Goal: Information Seeking & Learning: Check status

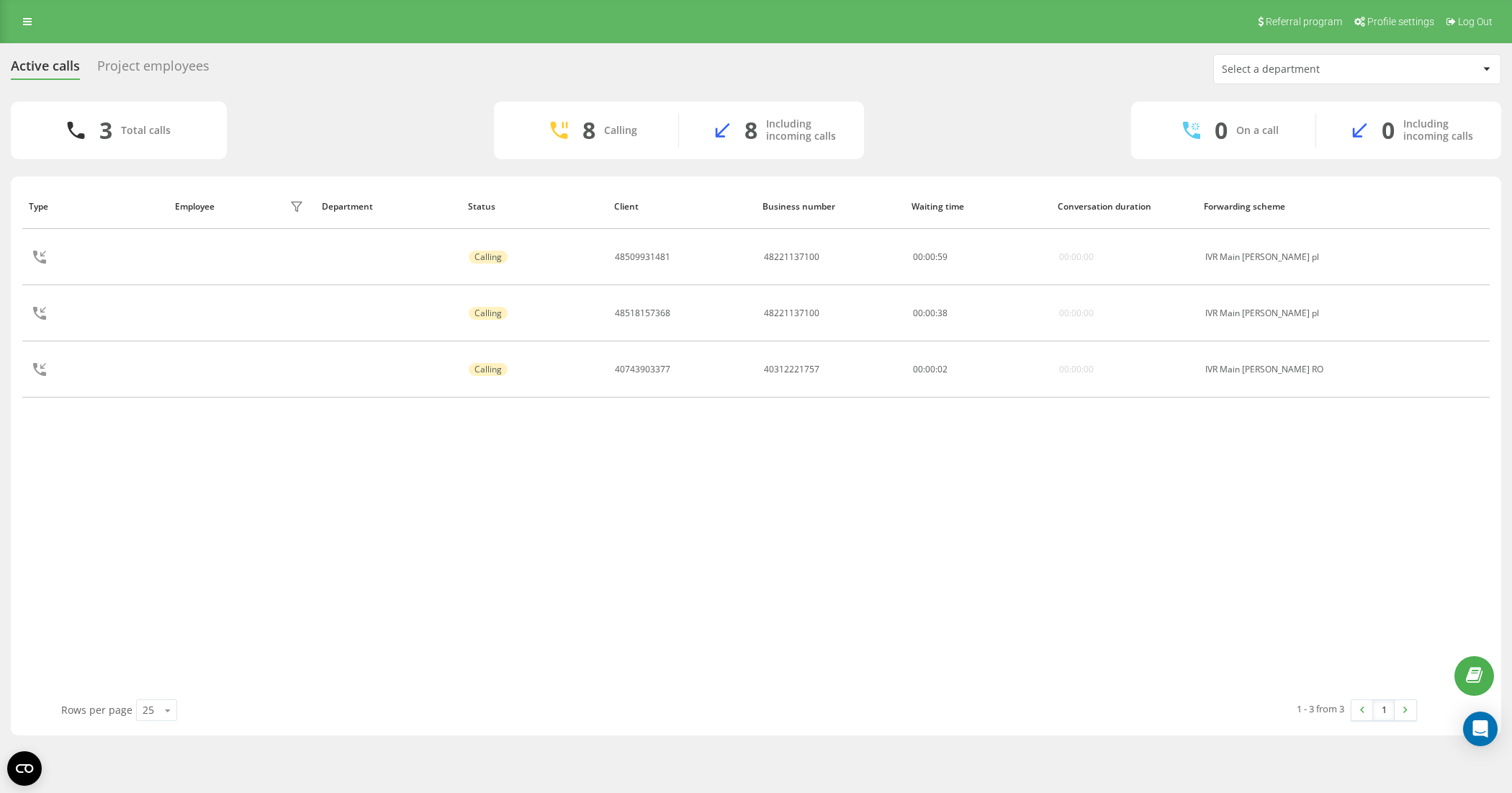
click at [14, 19] on link at bounding box center [27, 21] width 26 height 20
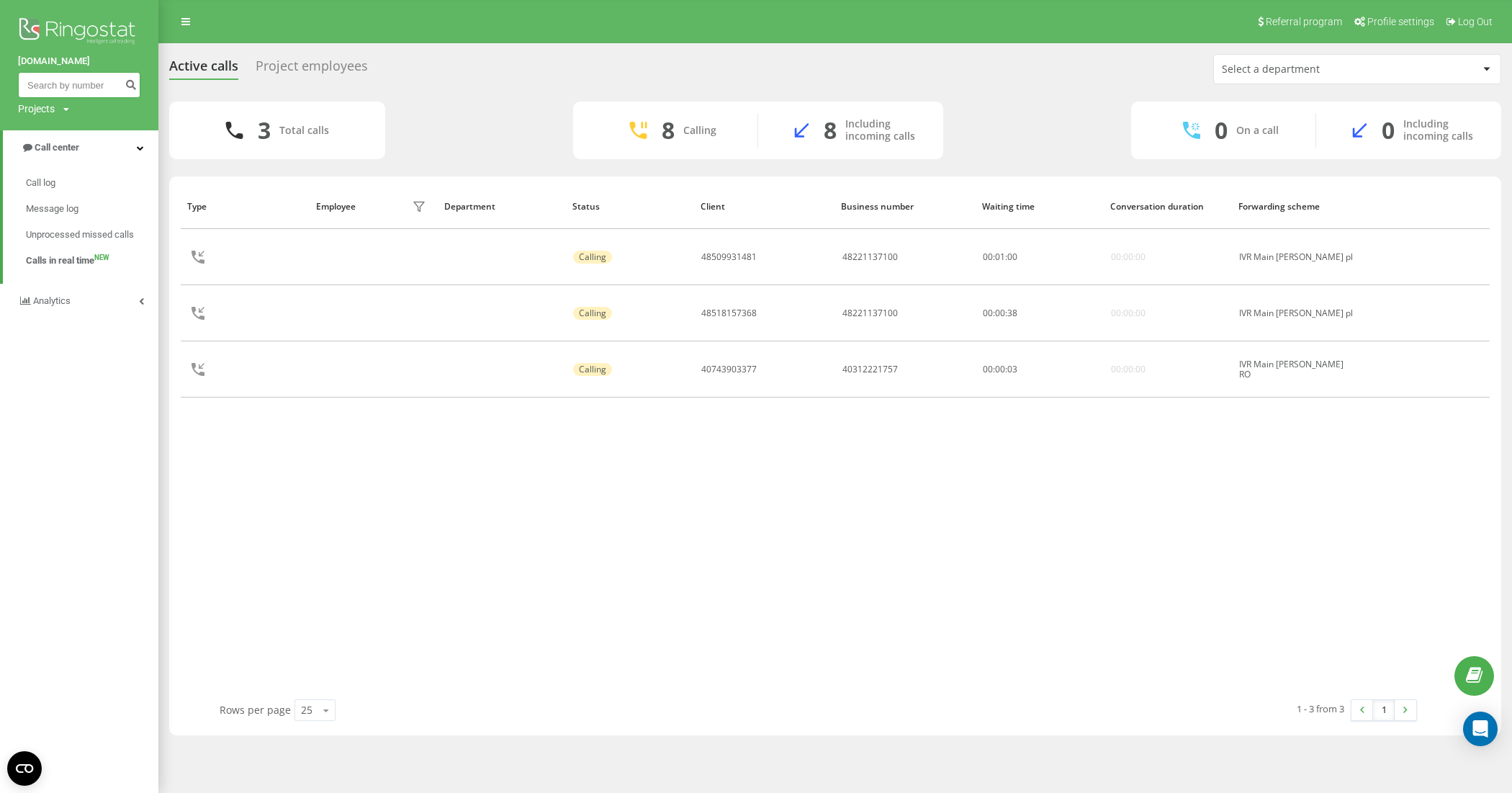
click at [49, 77] on input at bounding box center [79, 85] width 122 height 26
paste input "48728468930"
type input "48728468930"
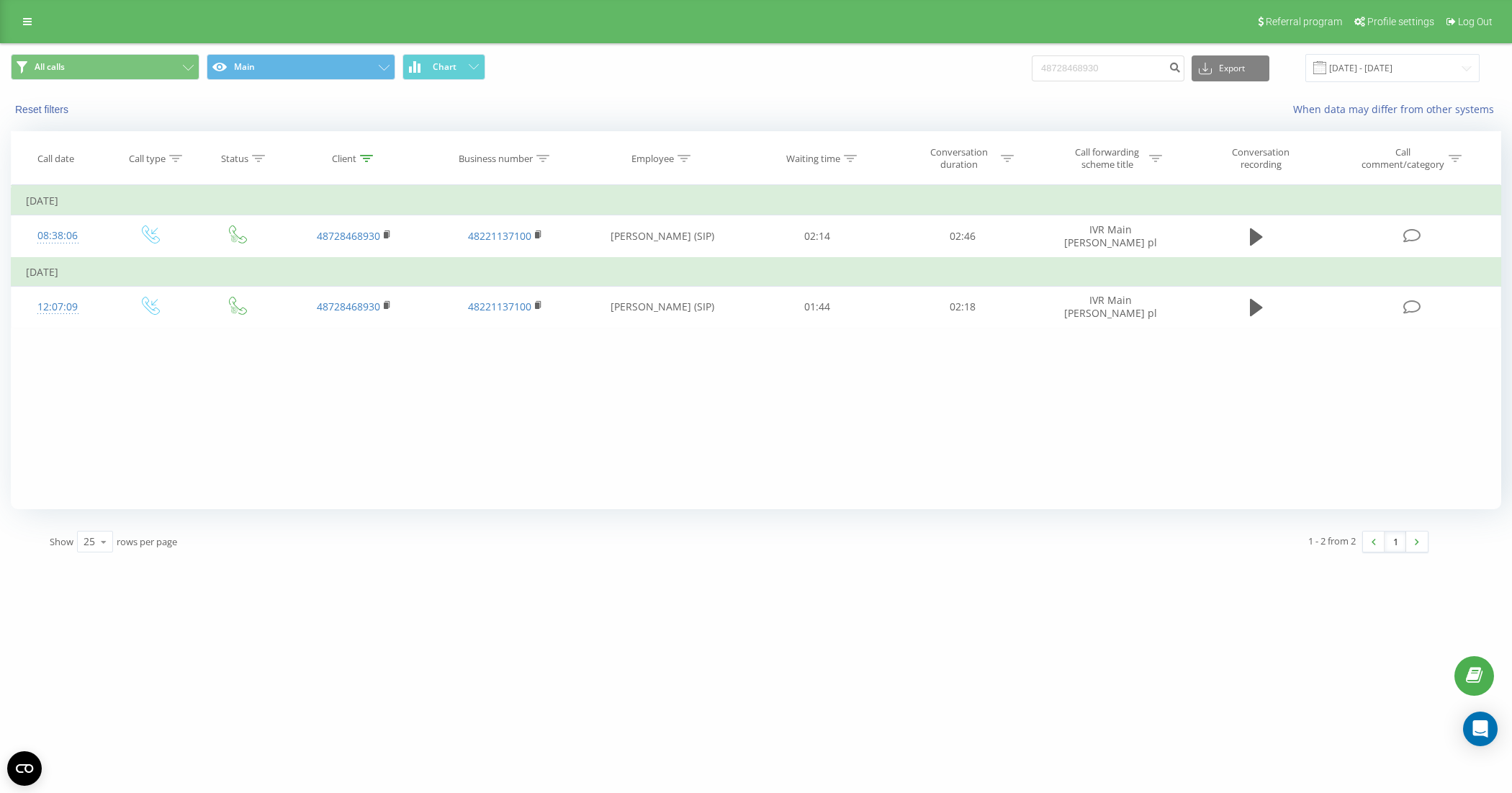
drag, startPoint x: 1254, startPoint y: 304, endPoint x: 1256, endPoint y: 519, distance: 215.0
click at [1254, 304] on icon at bounding box center [1256, 308] width 13 height 17
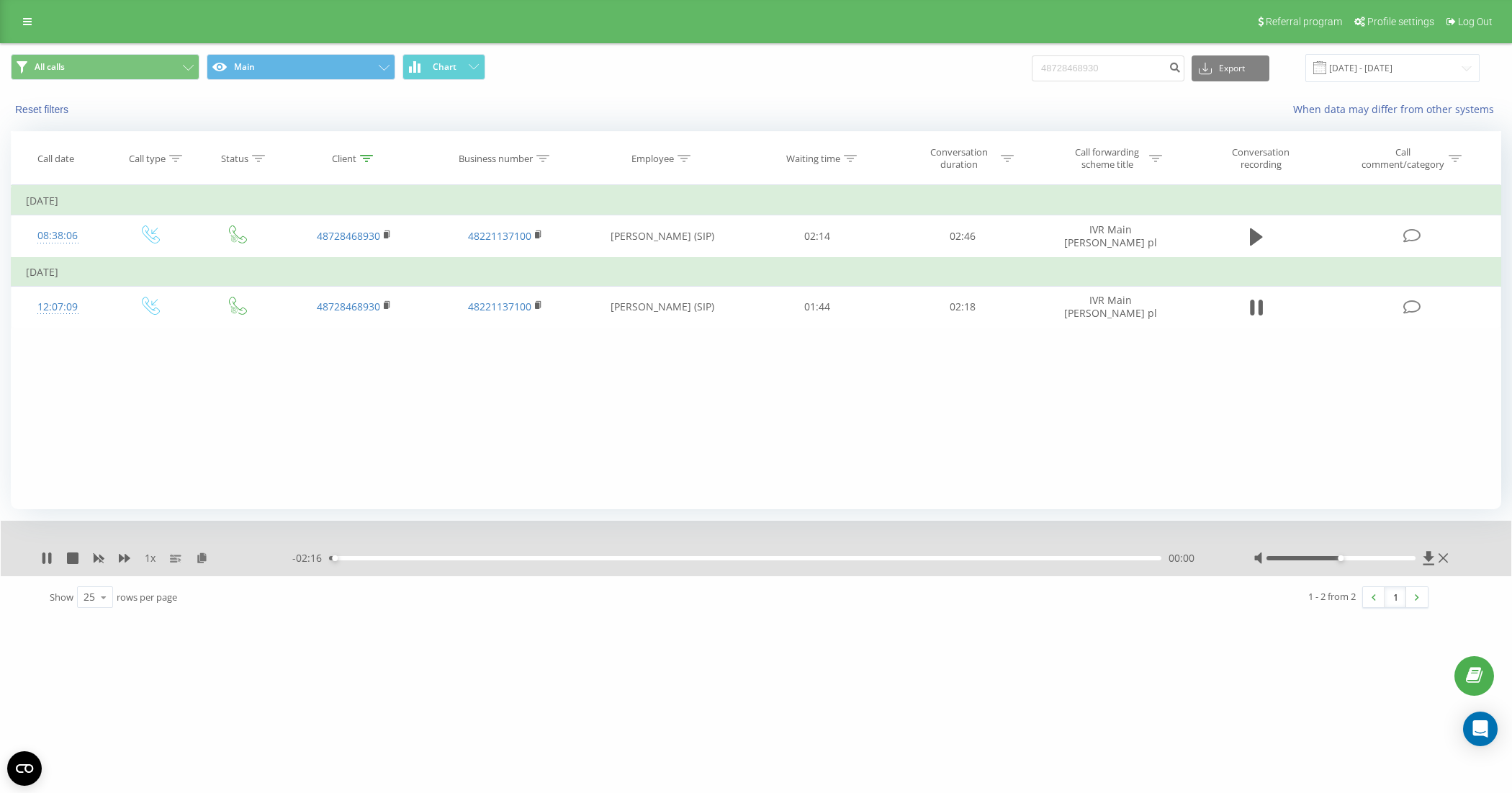
click at [1369, 553] on div at bounding box center [1352, 558] width 198 height 14
click at [1376, 557] on div at bounding box center [1340, 558] width 149 height 4
click at [1398, 557] on div at bounding box center [1340, 558] width 149 height 4
click at [1387, 559] on div at bounding box center [1340, 558] width 149 height 4
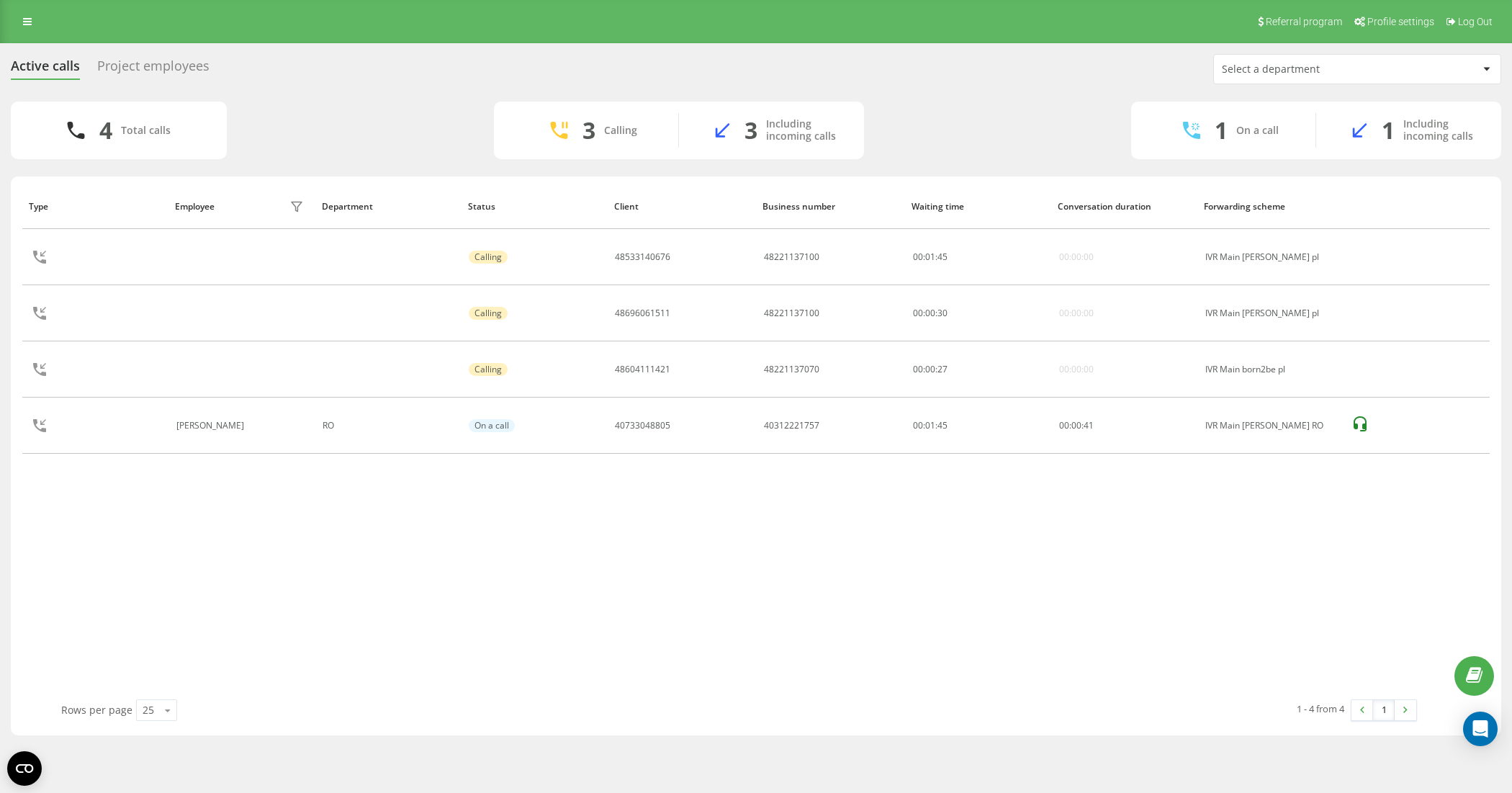
click at [580, 610] on div "Type Employee filter Department Status Client Business number Waiting time Conv…" at bounding box center [756, 441] width 1467 height 515
